Goal: Task Accomplishment & Management: Manage account settings

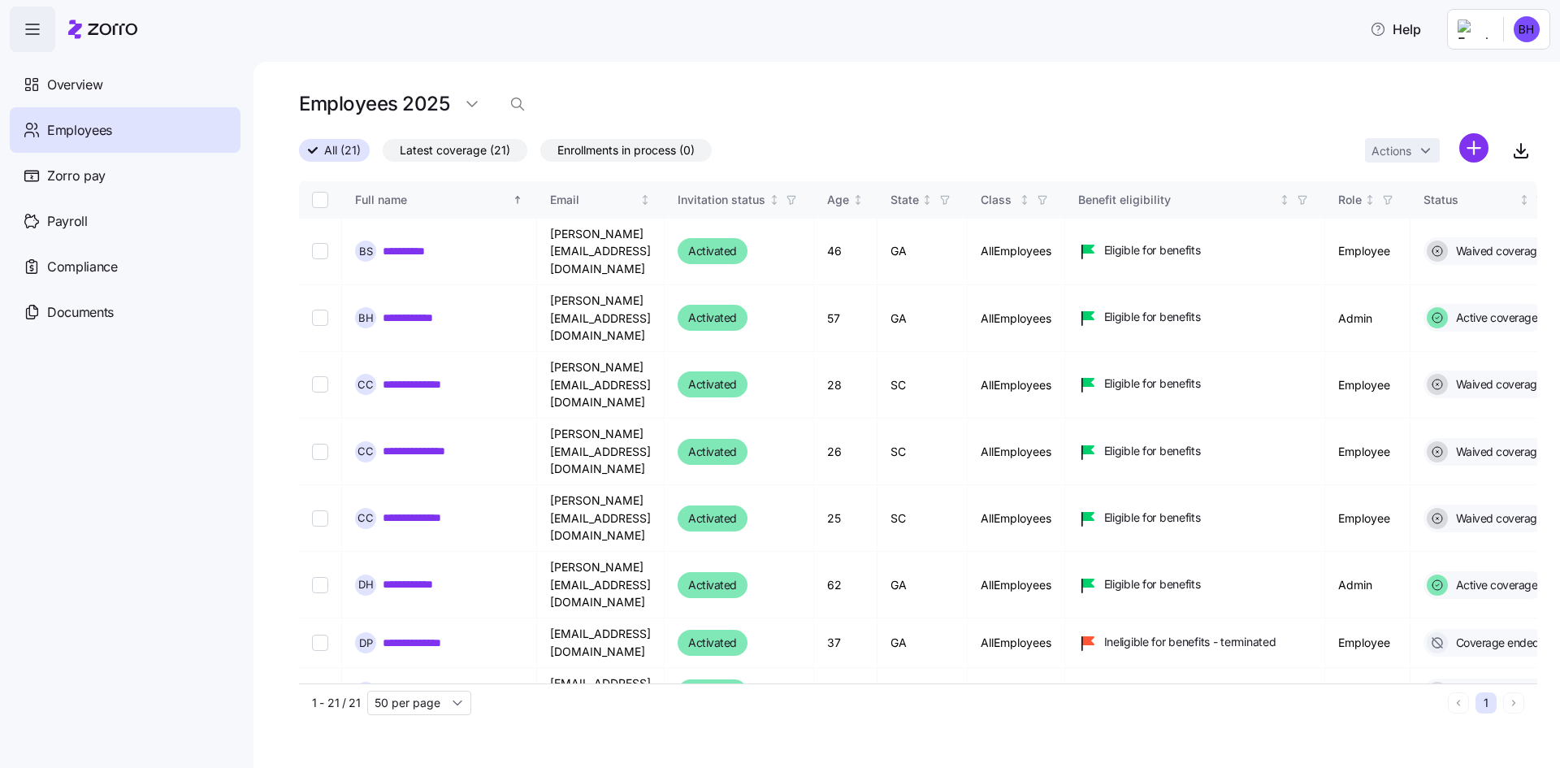
click at [1525, 28] on html "**********" at bounding box center [780, 379] width 1560 height 758
click at [1483, 160] on div "Log out" at bounding box center [1461, 165] width 63 height 18
